Goal: Find specific page/section: Find specific page/section

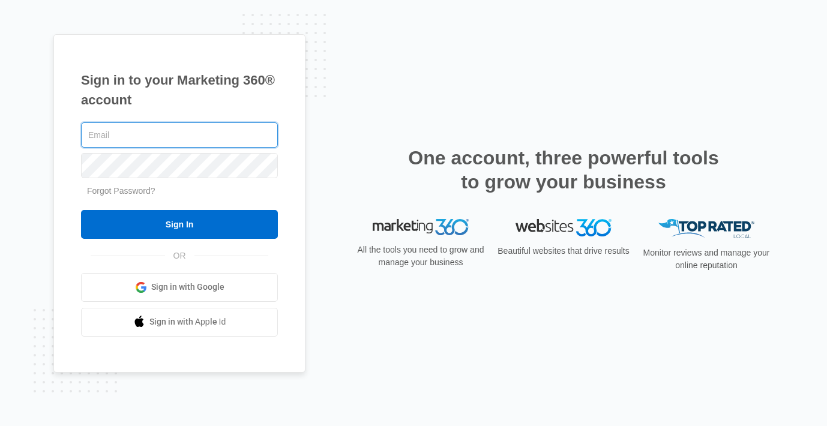
type input "[EMAIL_ADDRESS][DOMAIN_NAME]"
click at [81, 210] on input "Sign In" at bounding box center [179, 224] width 197 height 29
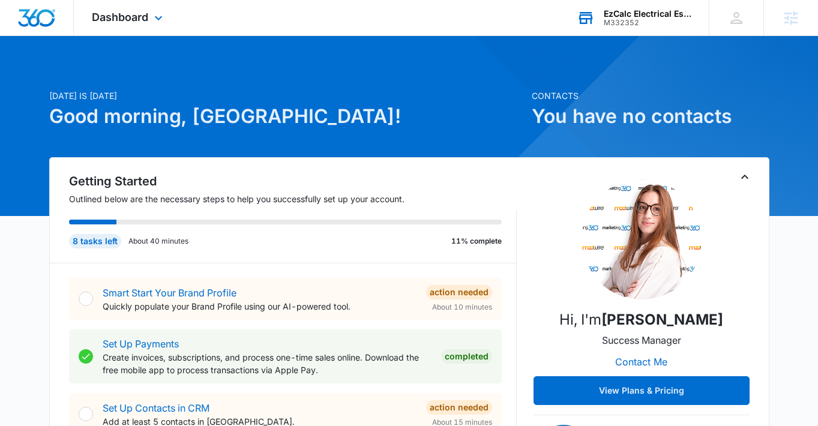
click at [614, 15] on div "EzCalc Electrical Estimating" at bounding box center [648, 14] width 88 height 10
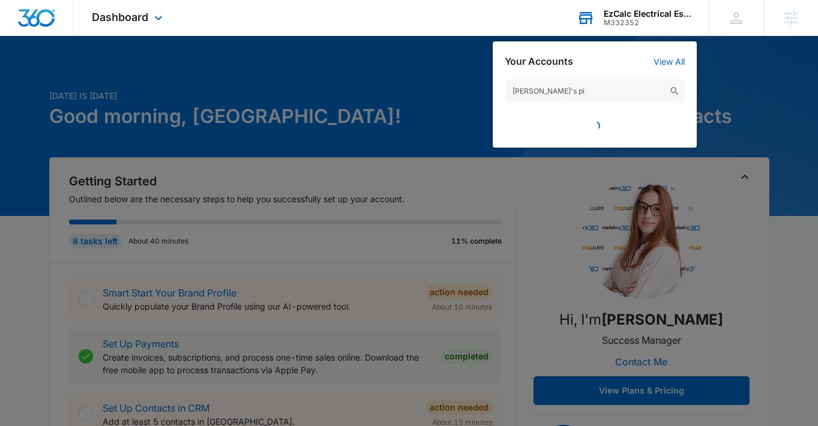
click at [673, 87] on img at bounding box center [674, 91] width 11 height 11
click at [546, 101] on input "mario's pi" at bounding box center [595, 91] width 180 height 24
click at [546, 98] on input "mario's pi" at bounding box center [595, 91] width 180 height 24
click at [546, 97] on input "mario's pi" at bounding box center [595, 91] width 180 height 24
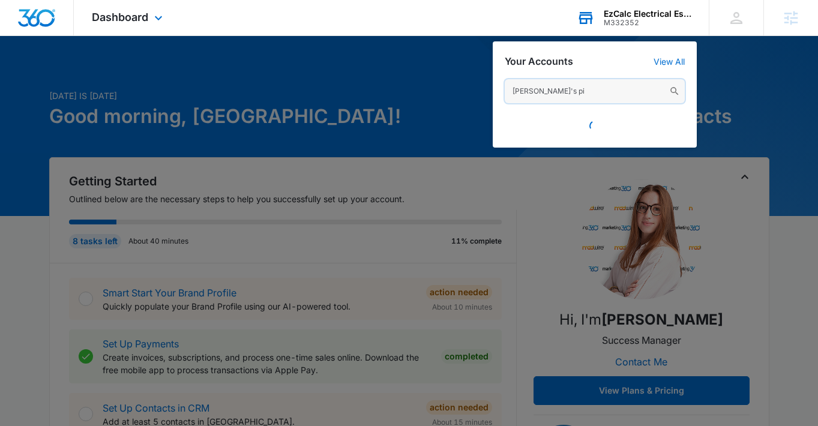
click at [545, 98] on input "mario's pi" at bounding box center [595, 91] width 180 height 24
paste input "M334419"
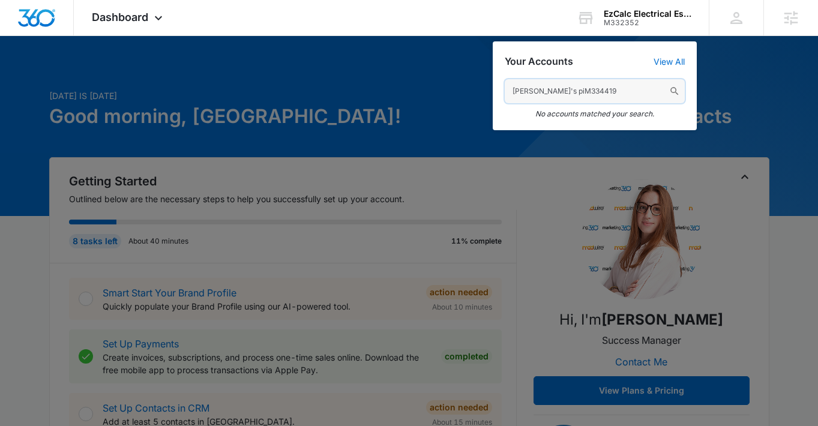
drag, startPoint x: 599, startPoint y: 94, endPoint x: 439, endPoint y: 91, distance: 159.1
click at [439, 36] on nav "Dashboard Apps Reputation Websites Forms CRM Email Social Shop Payments POS Con…" at bounding box center [409, 18] width 818 height 36
paste input "text"
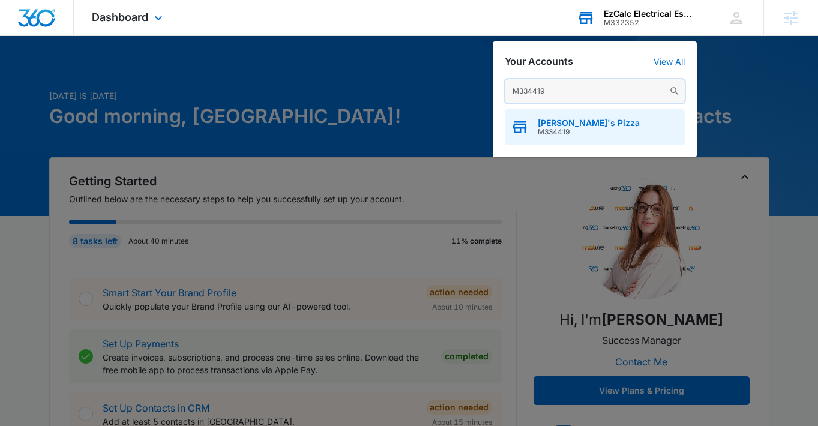
type input "M334419"
click at [546, 118] on span "[PERSON_NAME]'s Pizza" at bounding box center [589, 123] width 102 height 10
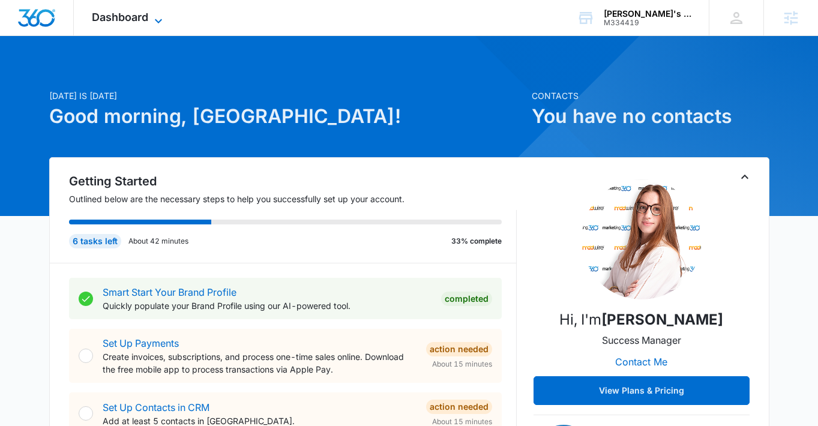
click at [159, 21] on icon at bounding box center [158, 21] width 14 height 14
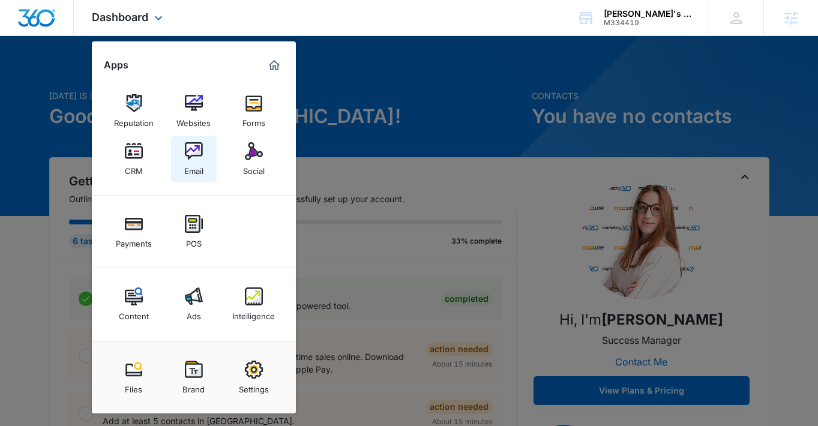
click at [198, 162] on div "Email" at bounding box center [193, 168] width 19 height 16
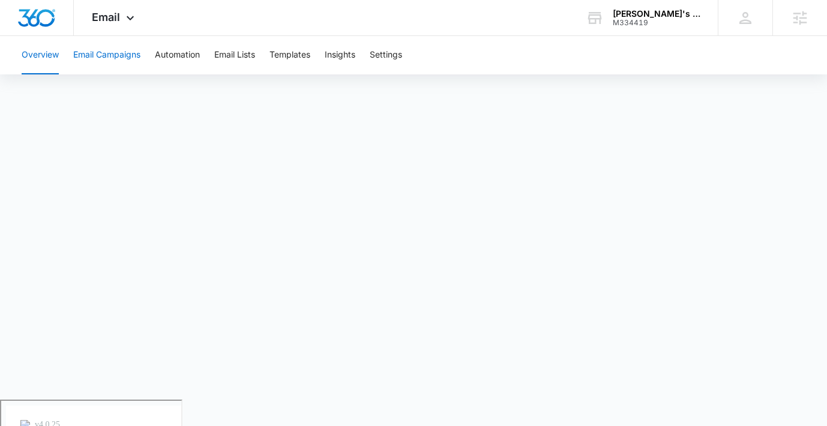
click at [119, 49] on button "Email Campaigns" at bounding box center [106, 55] width 67 height 38
click at [194, 52] on button "Automation" at bounding box center [177, 55] width 45 height 38
click at [112, 56] on button "Email Campaigns" at bounding box center [106, 55] width 67 height 38
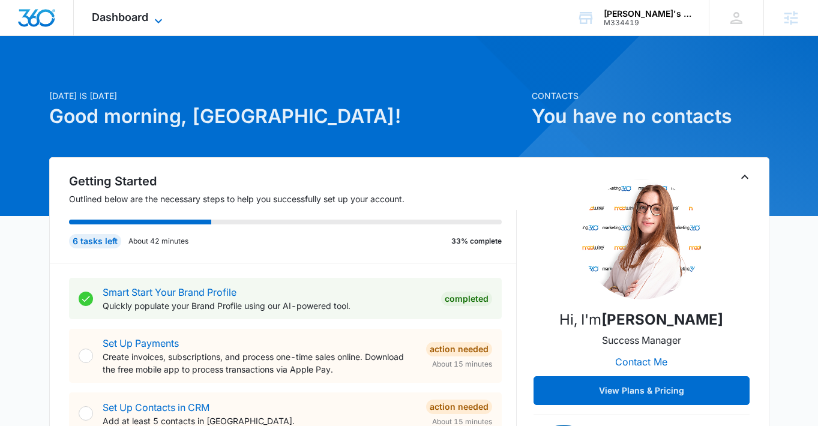
click at [162, 15] on icon at bounding box center [158, 21] width 14 height 14
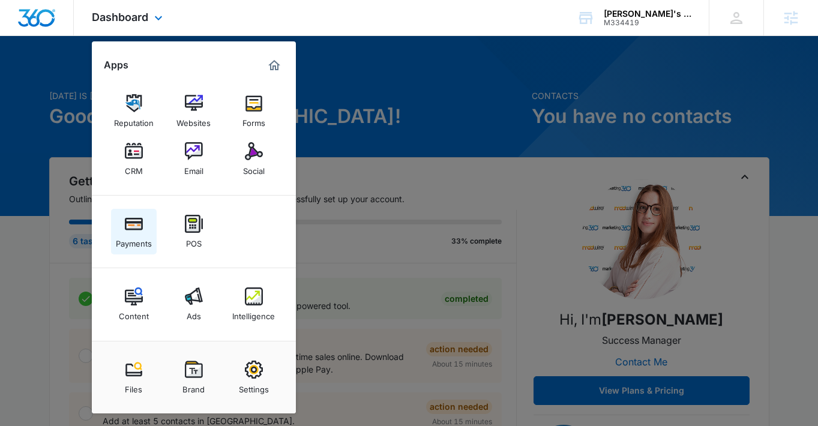
click at [132, 223] on img at bounding box center [134, 224] width 18 height 18
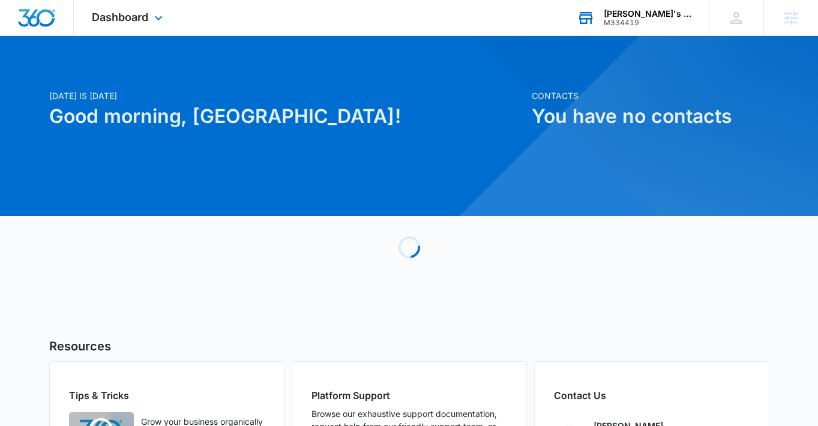
click at [656, 23] on div "M334419" at bounding box center [648, 23] width 88 height 8
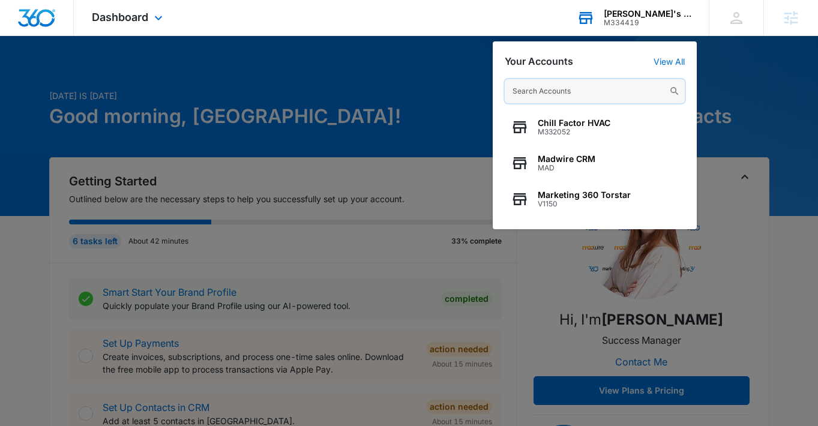
paste input "M332352"
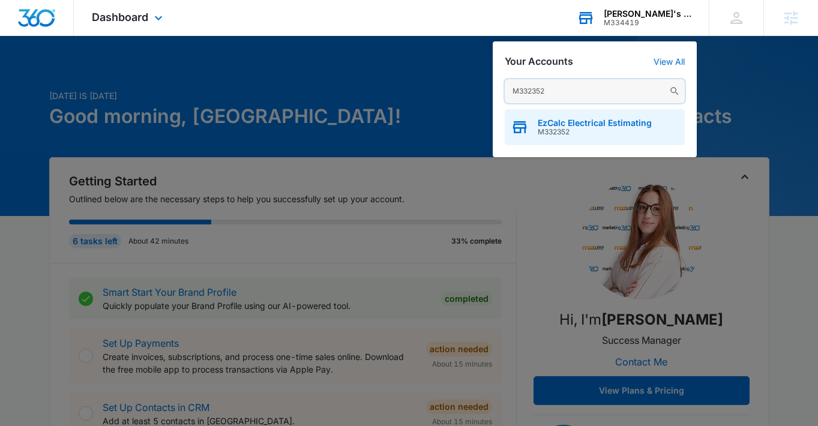
type input "M332352"
click at [587, 120] on span "EzCalc Electrical Estimating" at bounding box center [595, 123] width 114 height 10
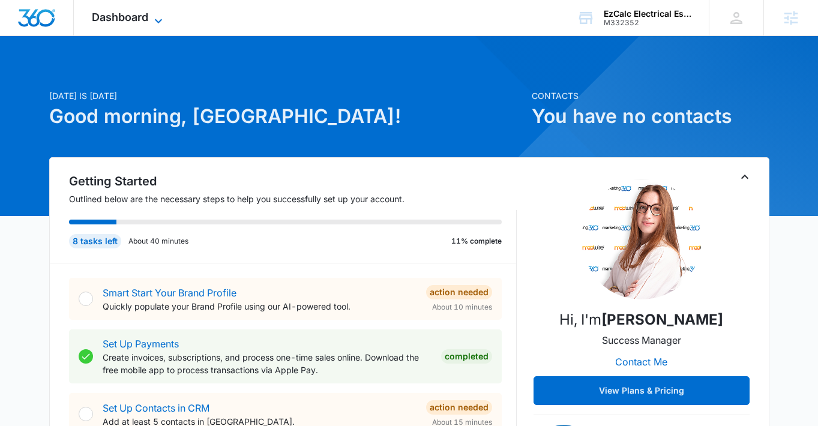
click at [128, 11] on span "Dashboard" at bounding box center [120, 17] width 56 height 13
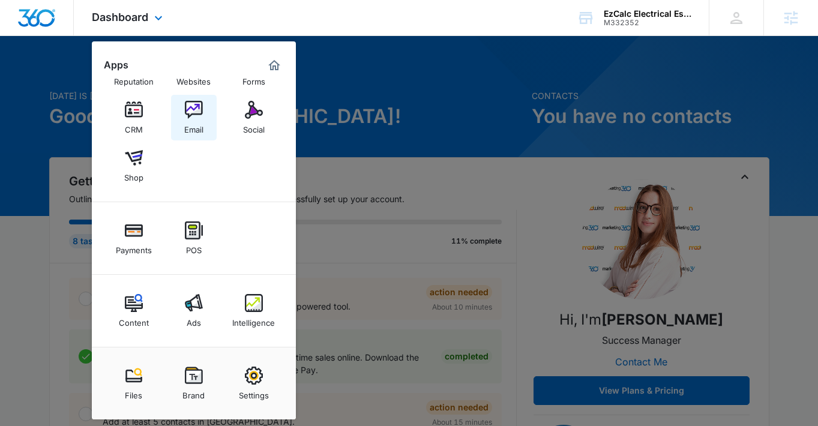
scroll to position [42, 0]
click at [42, 172] on div at bounding box center [409, 213] width 818 height 426
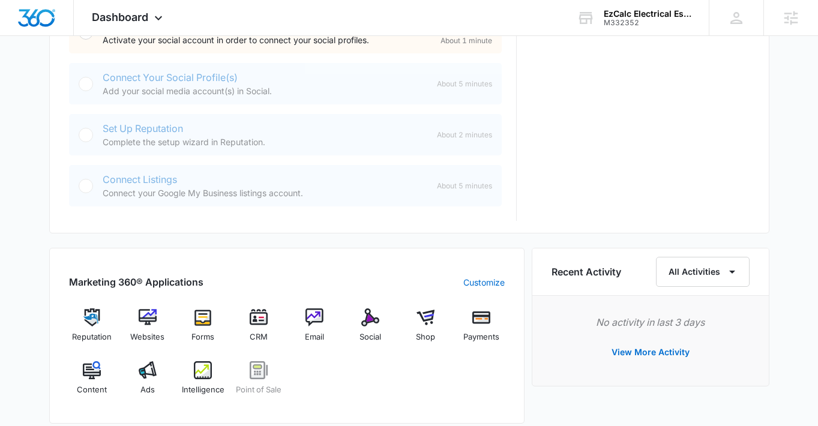
scroll to position [566, 0]
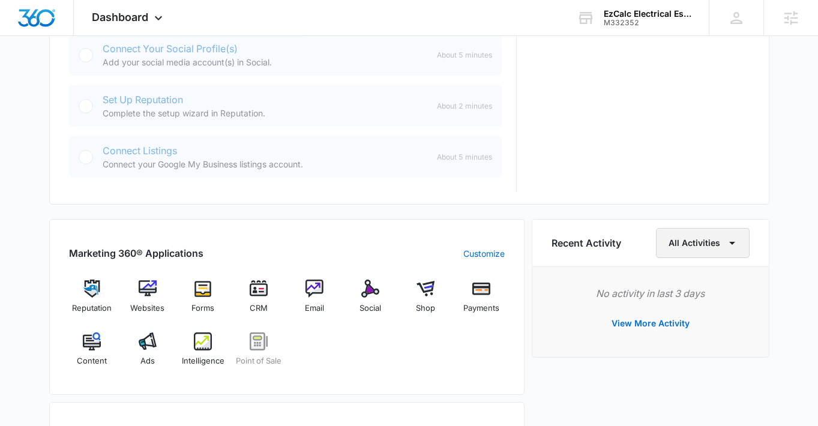
click at [710, 238] on button "All Activities" at bounding box center [703, 243] width 94 height 30
click at [784, 282] on div "Today is Tuesday, August 12th Good morning, Madison! Contacts You have no conta…" at bounding box center [409, 134] width 818 height 1299
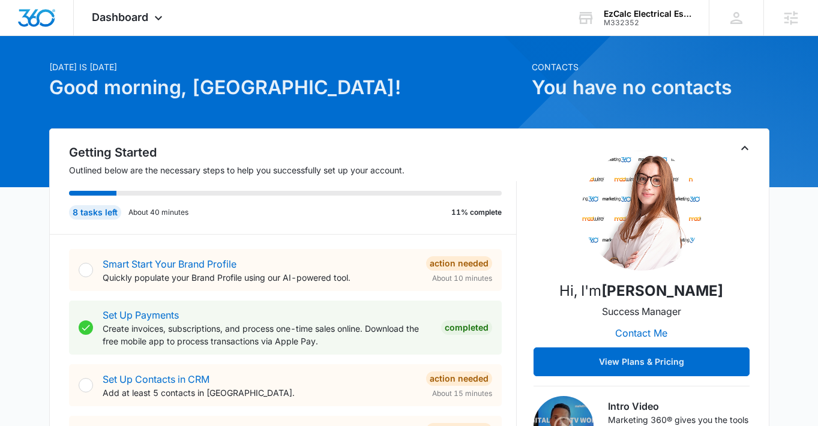
scroll to position [0, 0]
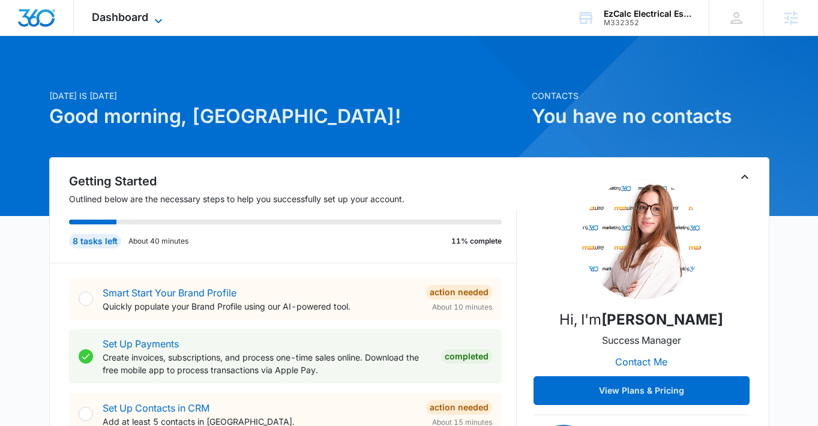
click at [155, 15] on icon at bounding box center [158, 21] width 14 height 14
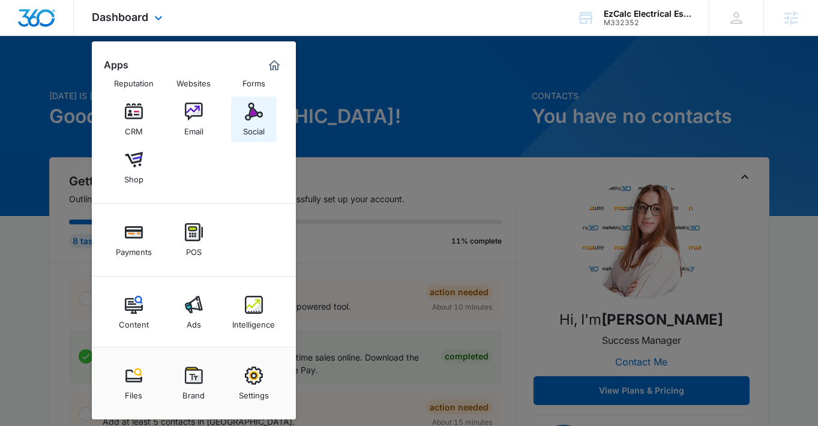
scroll to position [40, 0]
click at [258, 115] on img at bounding box center [254, 112] width 18 height 18
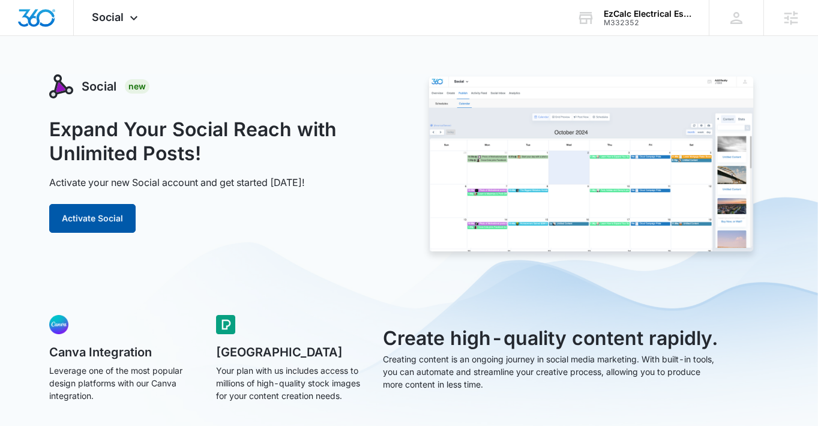
click at [98, 224] on button "Activate Social" at bounding box center [92, 218] width 86 height 29
